Goal: Use online tool/utility: Utilize a website feature to perform a specific function

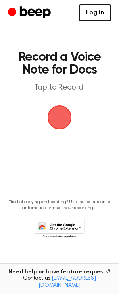
click at [61, 116] on span "button" at bounding box center [59, 117] width 31 height 31
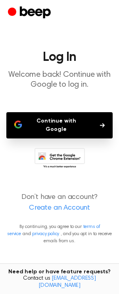
click at [74, 119] on button "Continue with Google" at bounding box center [59, 125] width 107 height 26
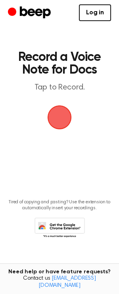
click at [62, 114] on span "button" at bounding box center [59, 117] width 22 height 22
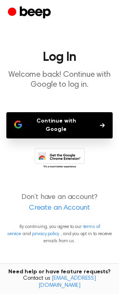
click at [62, 114] on button "Continue with Google" at bounding box center [59, 125] width 107 height 26
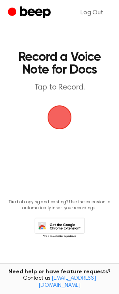
click at [59, 119] on span "button" at bounding box center [59, 117] width 22 height 22
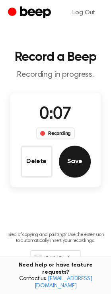
click at [81, 155] on button "Save" at bounding box center [75, 161] width 32 height 32
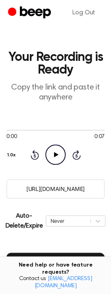
click at [53, 157] on icon "Play Audio" at bounding box center [55, 154] width 20 height 20
click at [95, 226] on div "Never" at bounding box center [76, 220] width 60 height 11
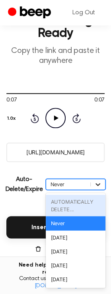
scroll to position [37, 0]
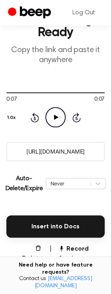
click at [107, 163] on main "Your Recording is Ready Copy the link and paste it anywhere 0:07 0:07 Your brow…" at bounding box center [55, 166] width 111 height 407
click at [87, 213] on main "Your Recording is Ready Copy the link and paste it anywhere 0:07 0:07 Your brow…" at bounding box center [55, 166] width 111 height 407
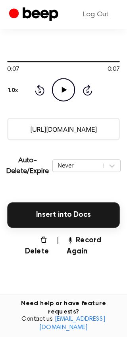
scroll to position [79, 0]
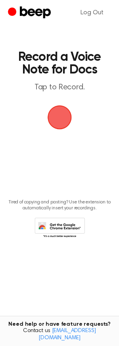
click at [63, 109] on span "button" at bounding box center [59, 117] width 22 height 22
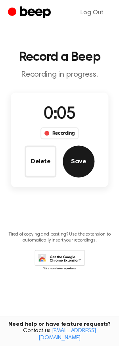
click at [79, 154] on button "Save" at bounding box center [79, 161] width 32 height 32
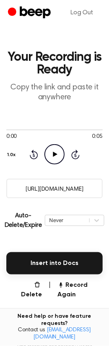
click at [56, 153] on icon "Play Audio" at bounding box center [55, 154] width 20 height 20
